Goal: Information Seeking & Learning: Learn about a topic

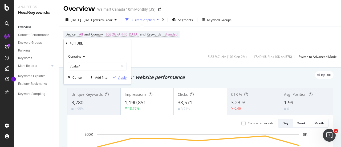
type input "/baby/"
click at [119, 78] on div "Apply" at bounding box center [122, 77] width 8 height 5
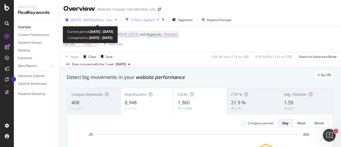
click at [119, 22] on div "[DATE] - [DATE] vs Prev. Year" at bounding box center [90, 20] width 55 height 8
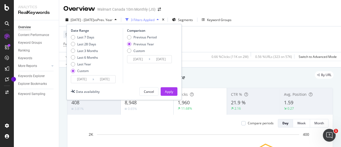
click at [93, 81] on icon at bounding box center [93, 79] width 2 height 5
click at [92, 80] on icon at bounding box center [93, 79] width 2 height 5
click at [85, 78] on input "[DATE]" at bounding box center [81, 78] width 21 height 7
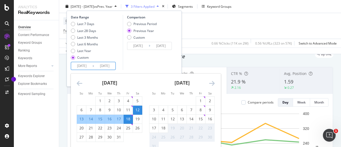
scroll to position [24, 0]
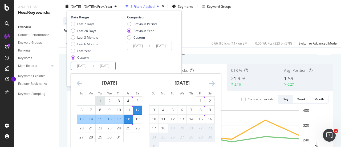
click at [98, 98] on div "1" at bounding box center [100, 100] width 9 height 5
type input "[DATE]"
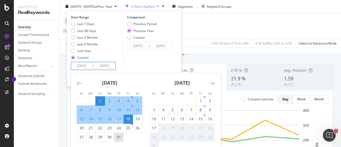
click at [119, 139] on div "31" at bounding box center [118, 136] width 9 height 9
type input "[DATE]"
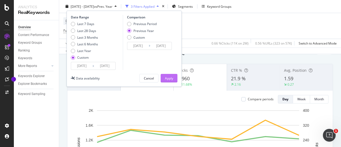
click at [171, 78] on div "Apply" at bounding box center [169, 78] width 8 height 5
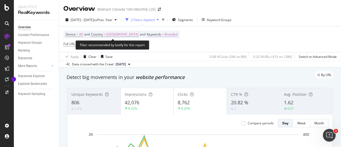
click at [164, 35] on span "Branded" at bounding box center [170, 34] width 13 height 7
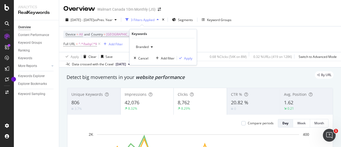
click at [152, 47] on icon "button" at bounding box center [152, 46] width 2 height 3
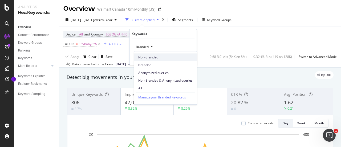
click at [148, 57] on span "Non-Branded" at bounding box center [165, 57] width 54 height 5
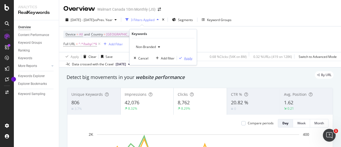
click at [186, 58] on div "Apply" at bounding box center [188, 58] width 8 height 5
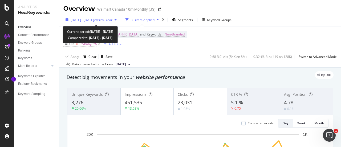
click at [111, 19] on span "vs Prev. Year" at bounding box center [103, 20] width 18 height 5
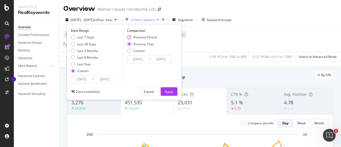
click at [129, 38] on div "Previous Period" at bounding box center [129, 37] width 4 height 4
type input "[DATE]"
click at [171, 89] on div "Apply" at bounding box center [169, 91] width 8 height 5
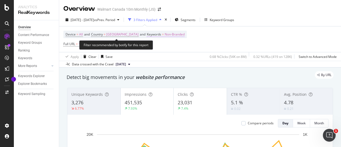
click at [164, 34] on span "Non-Branded" at bounding box center [174, 34] width 20 height 7
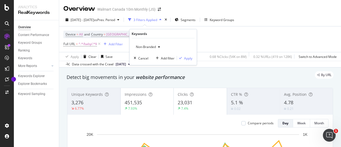
click at [153, 48] on span "Non-Branded" at bounding box center [145, 46] width 22 height 5
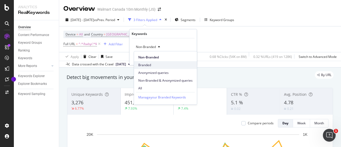
click at [150, 63] on span "Branded" at bounding box center [165, 65] width 54 height 5
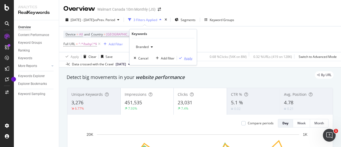
click at [185, 58] on div "Apply" at bounding box center [188, 58] width 8 height 5
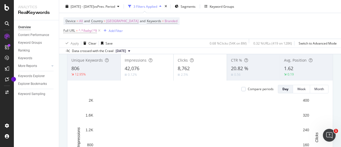
scroll to position [34, 0]
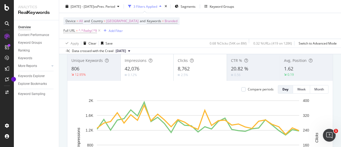
click at [191, 69] on div "8,762" at bounding box center [199, 68] width 45 height 7
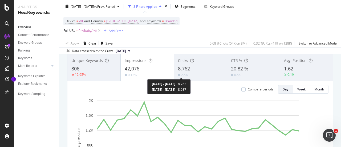
click at [184, 74] on div "2.5%" at bounding box center [184, 74] width 7 height 5
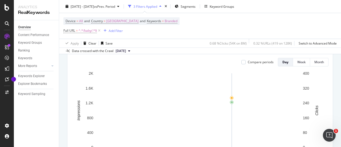
scroll to position [62, 0]
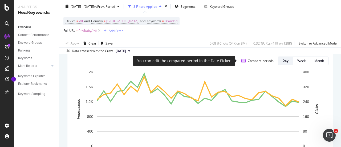
click at [241, 61] on div at bounding box center [243, 61] width 4 height 4
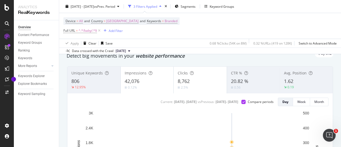
scroll to position [21, 0]
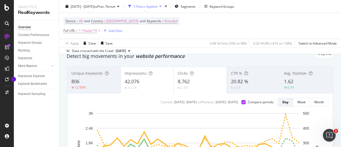
click at [158, 78] on div "42,076" at bounding box center [147, 81] width 45 height 7
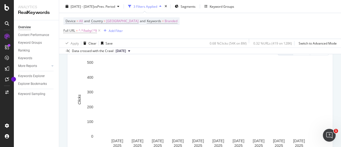
scroll to position [72, 0]
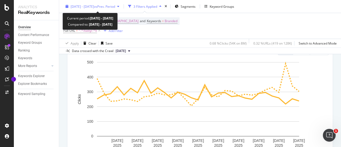
click at [115, 8] on div "[DATE] - [DATE] vs Prev. Period" at bounding box center [93, 6] width 44 height 5
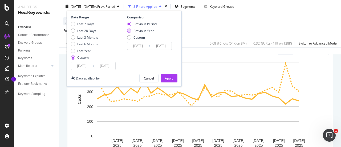
click at [129, 31] on div "Previous Year" at bounding box center [129, 30] width 4 height 4
type input "[DATE]"
click at [167, 77] on div "Apply" at bounding box center [169, 78] width 8 height 5
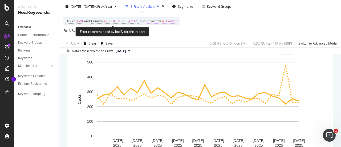
click at [164, 21] on span "Branded" at bounding box center [170, 20] width 13 height 7
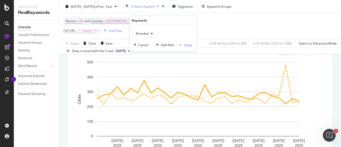
click at [153, 34] on div "button" at bounding box center [151, 33] width 6 height 3
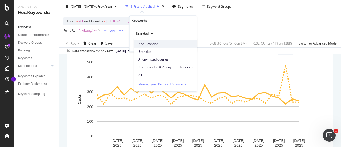
click at [149, 45] on span "Non-Branded" at bounding box center [165, 44] width 54 height 5
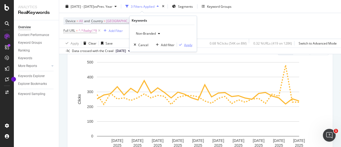
click at [188, 45] on div "Apply" at bounding box center [188, 44] width 8 height 5
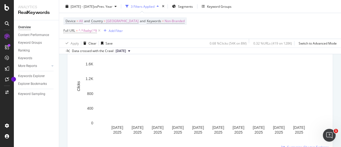
scroll to position [85, 0]
